Goal: Transaction & Acquisition: Purchase product/service

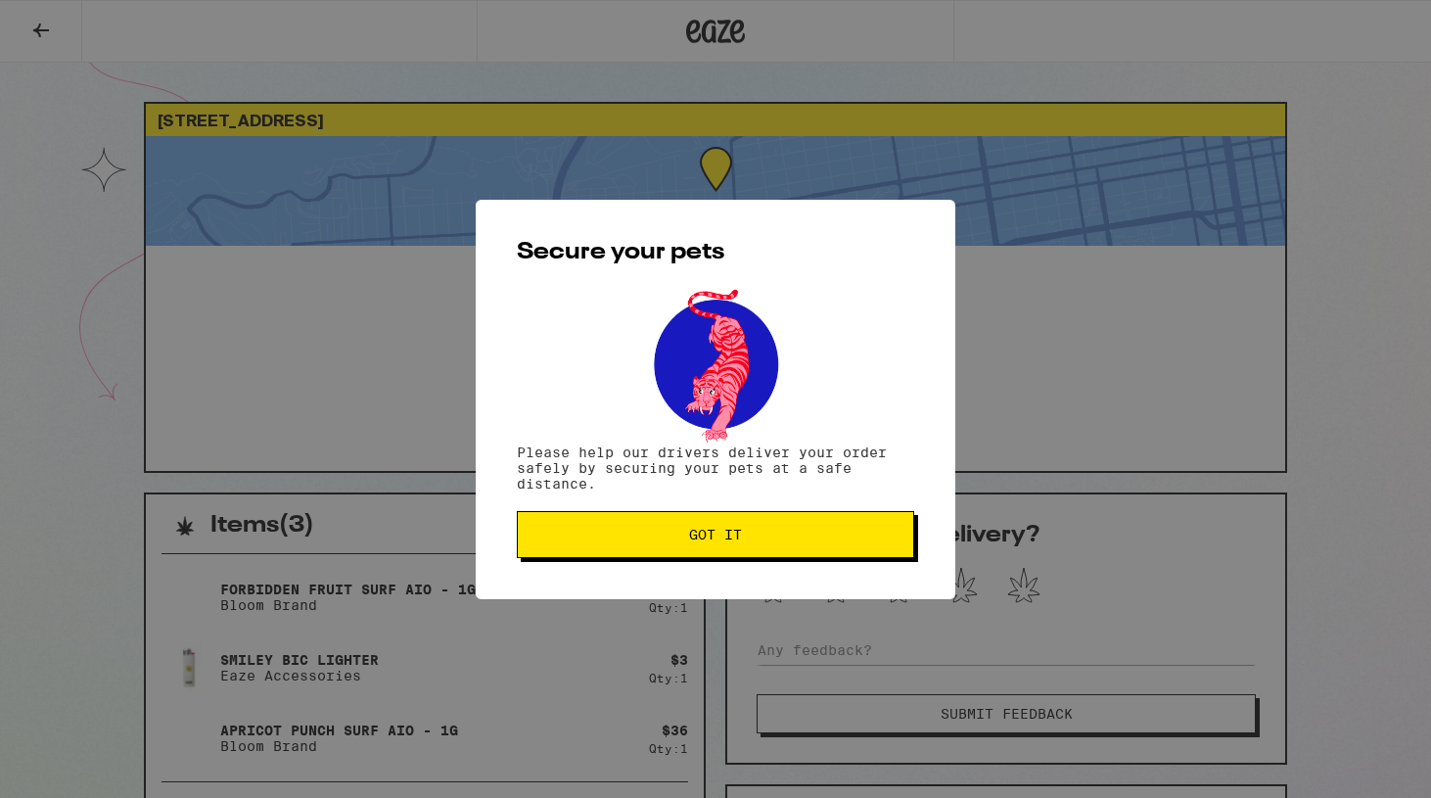
click at [592, 541] on span "Got it" at bounding box center [716, 535] width 364 height 14
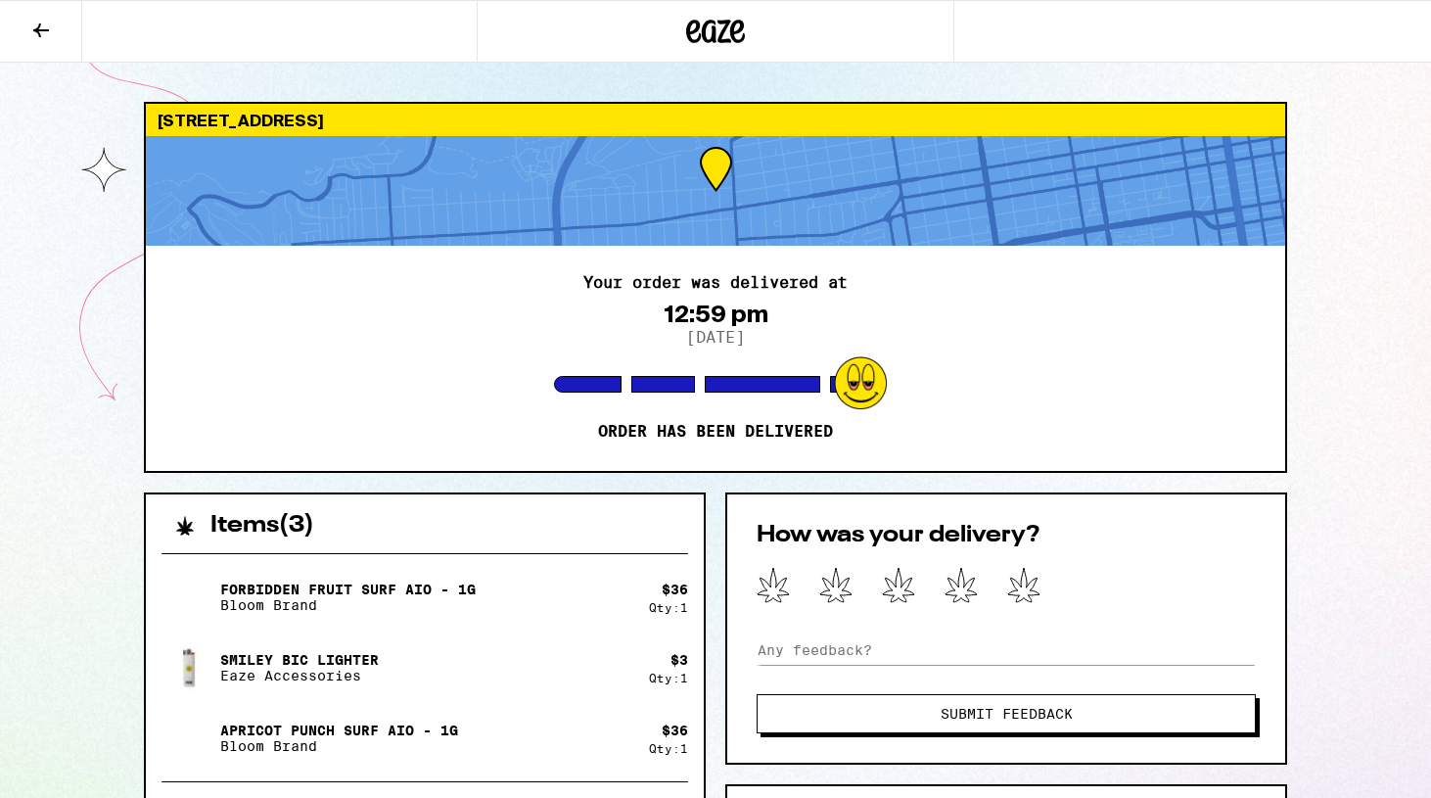
click at [40, 40] on icon at bounding box center [40, 30] width 23 height 23
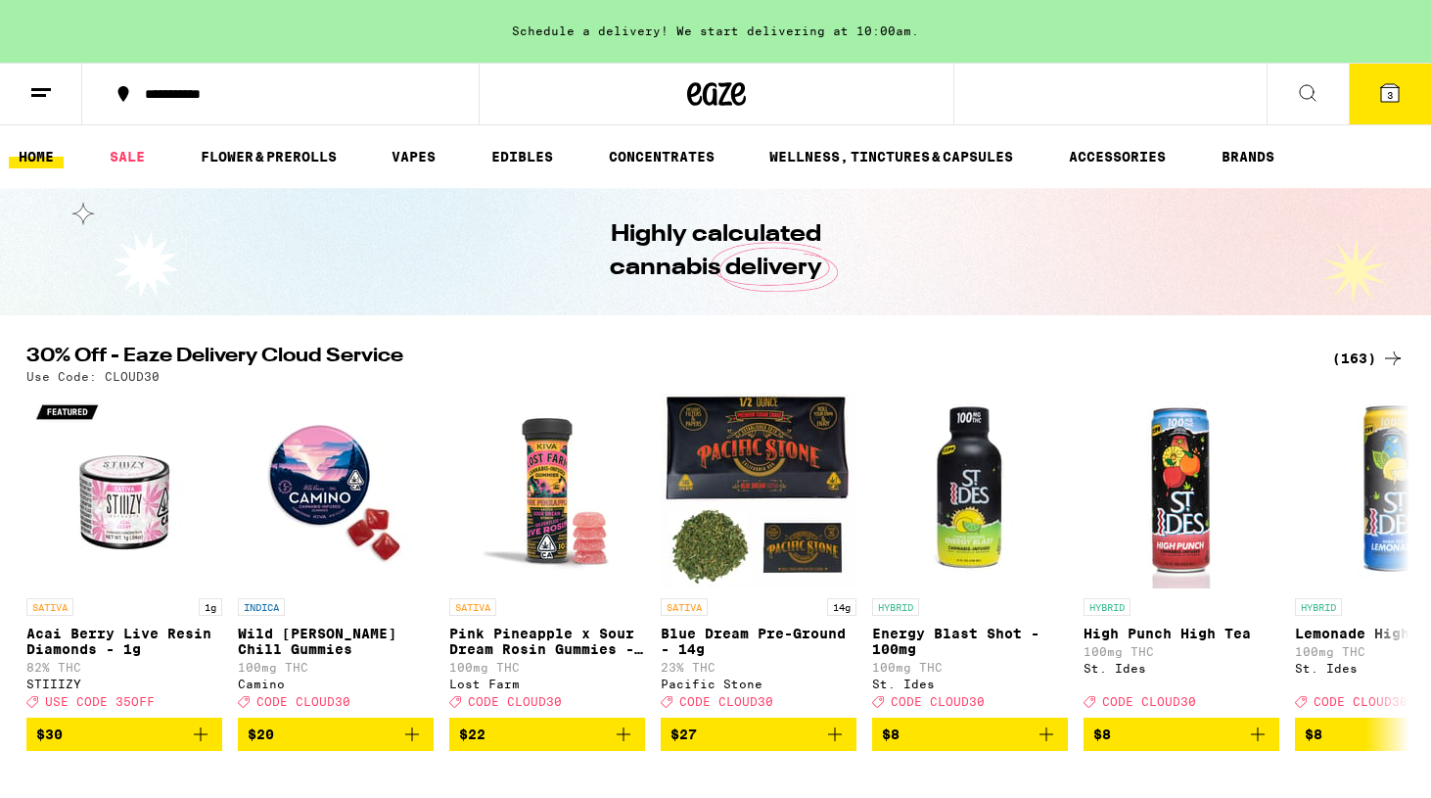
click at [1398, 99] on icon at bounding box center [1391, 93] width 18 height 18
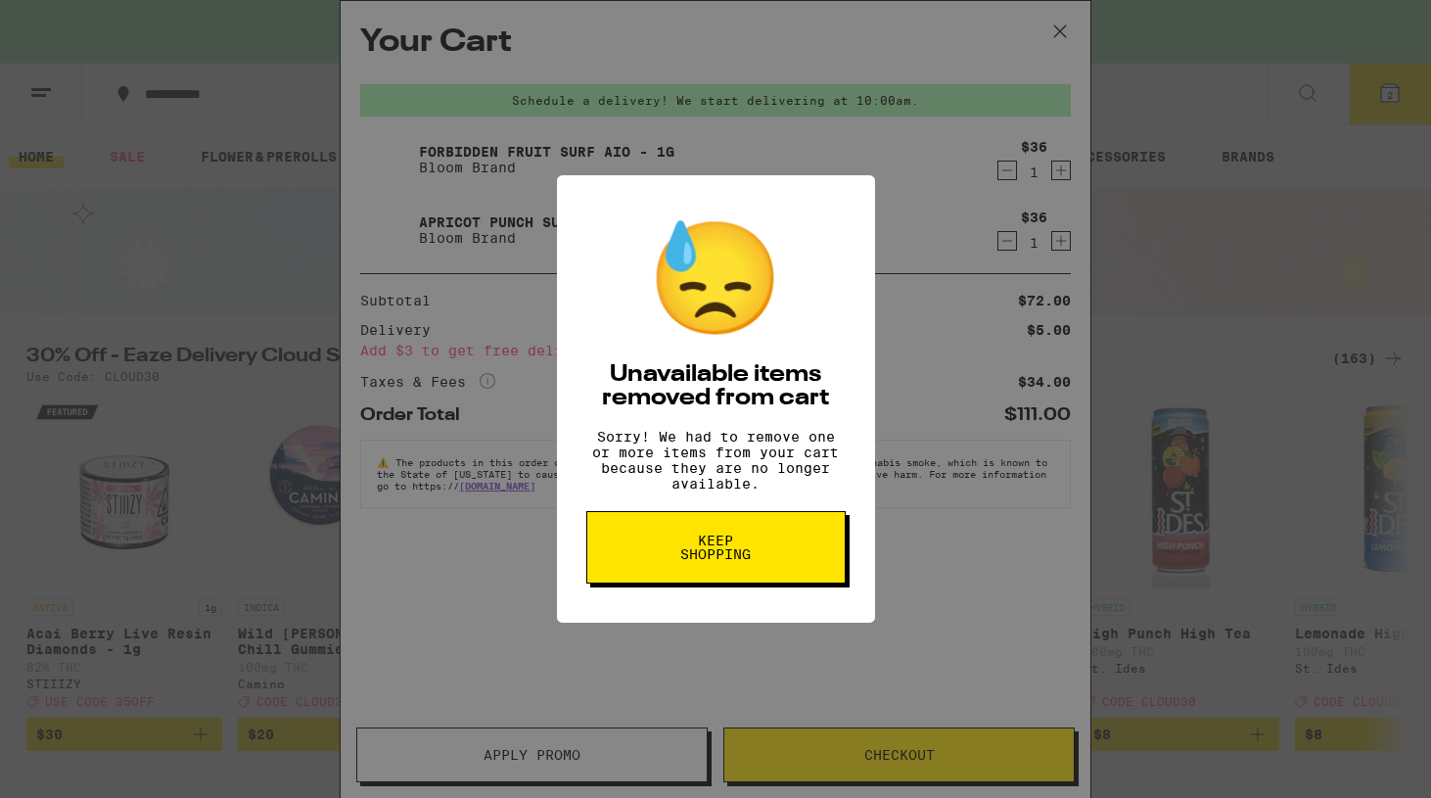
click at [668, 574] on button "Keep Shopping" at bounding box center [715, 547] width 259 height 72
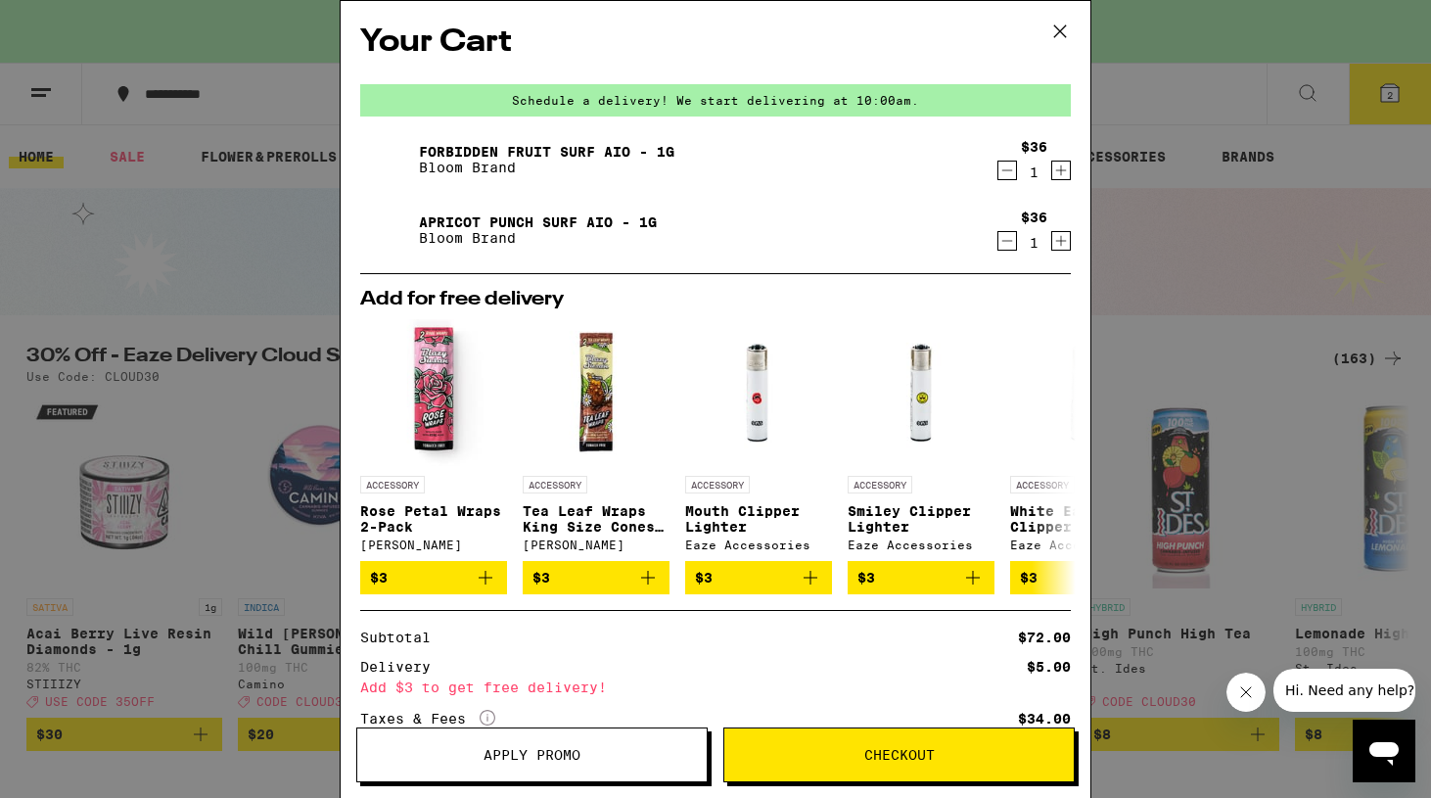
click at [1055, 26] on icon at bounding box center [1061, 31] width 12 height 12
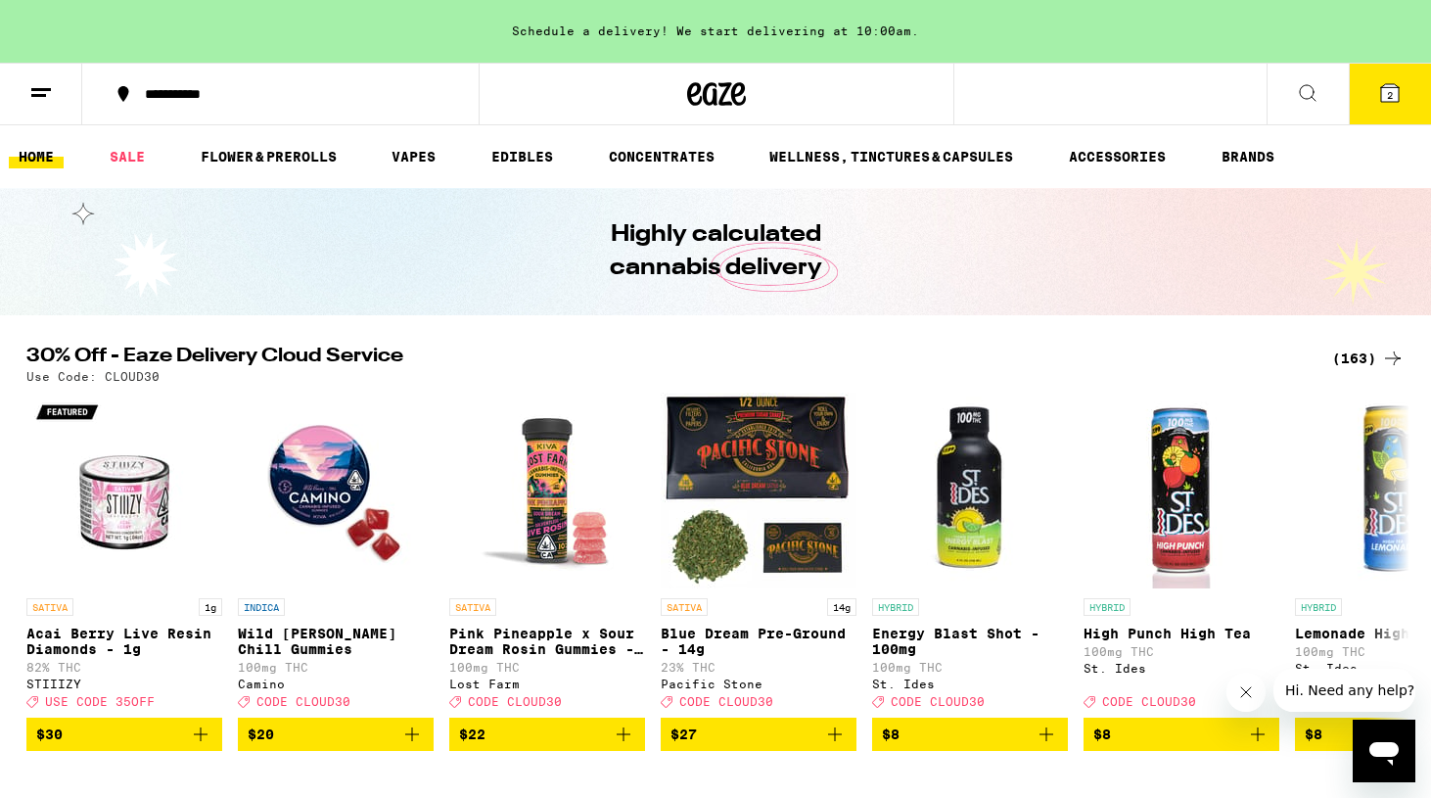
click at [1332, 75] on button at bounding box center [1308, 95] width 82 height 62
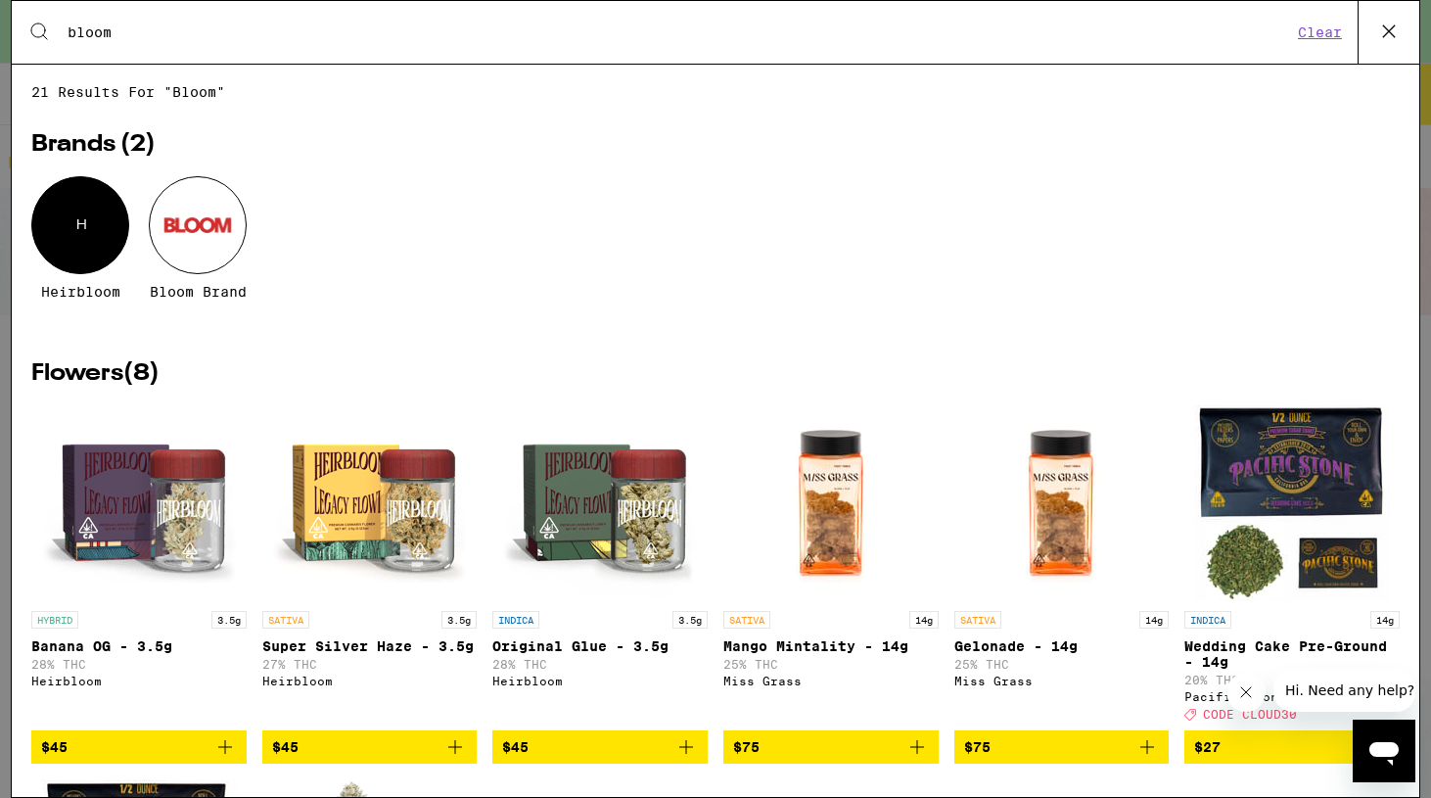
type input "bloom"
click at [180, 221] on div at bounding box center [198, 225] width 98 height 98
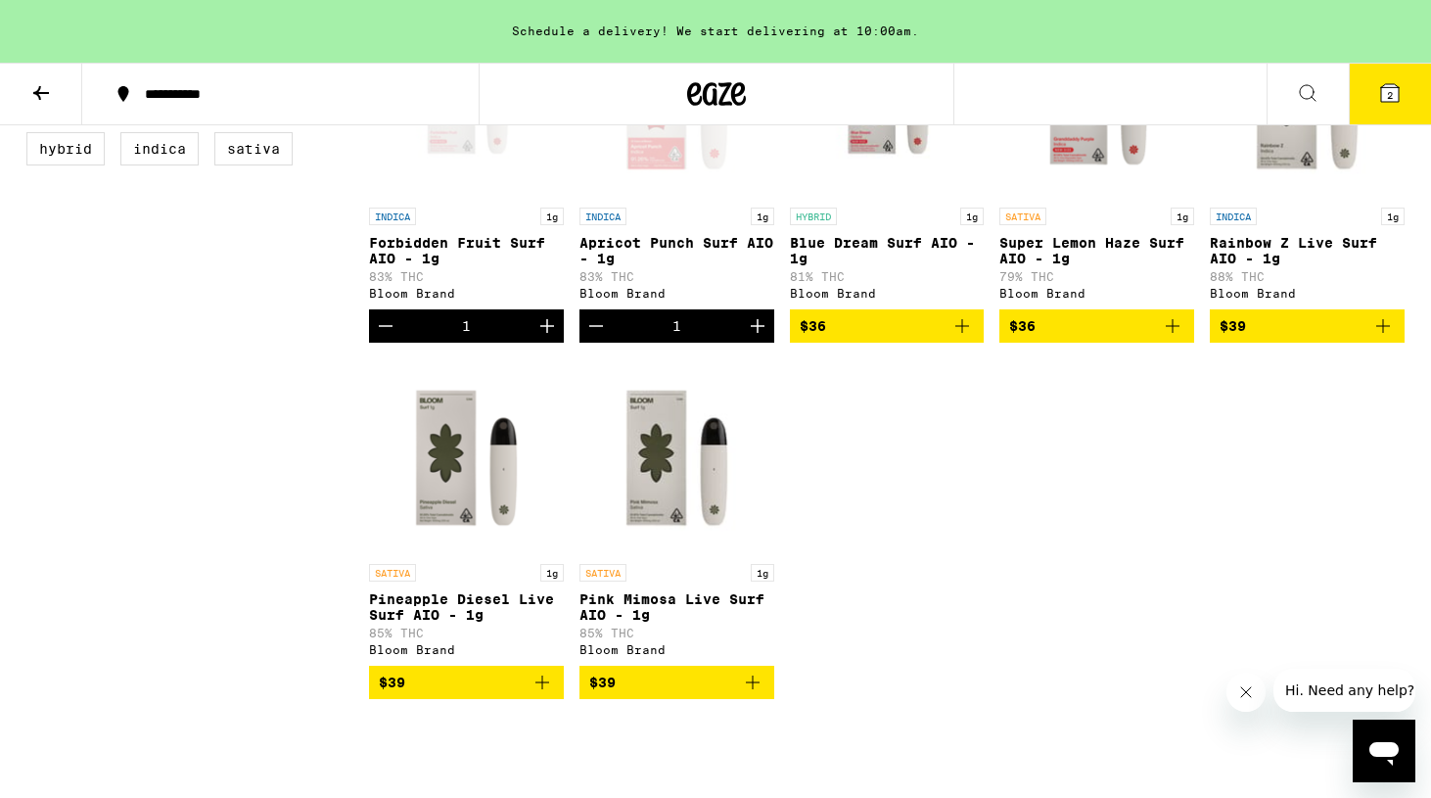
scroll to position [698, 0]
